Goal: Task Accomplishment & Management: Use online tool/utility

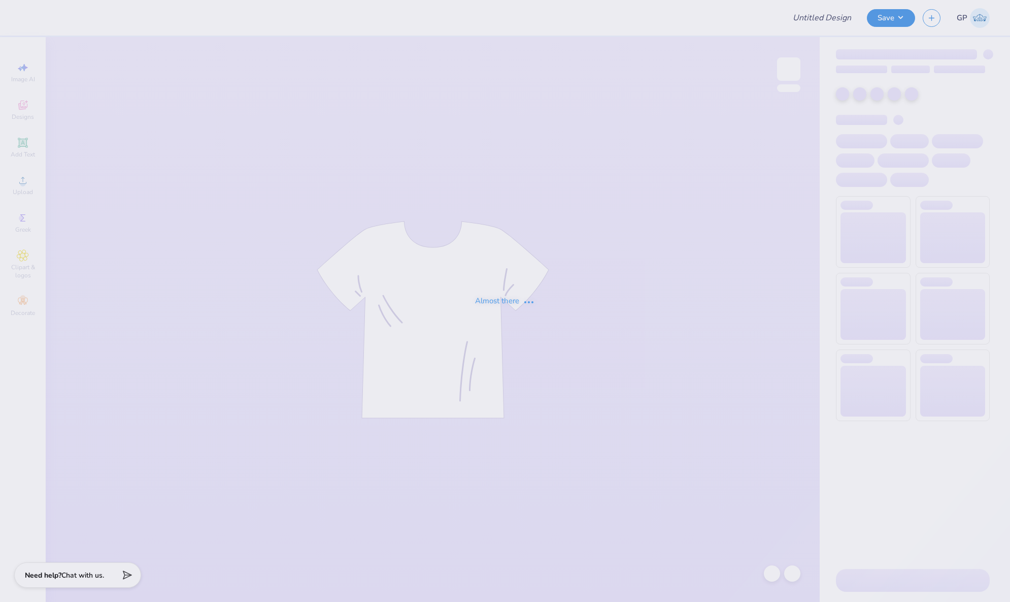
type input "I HEART INMO"
